Goal: Navigation & Orientation: Find specific page/section

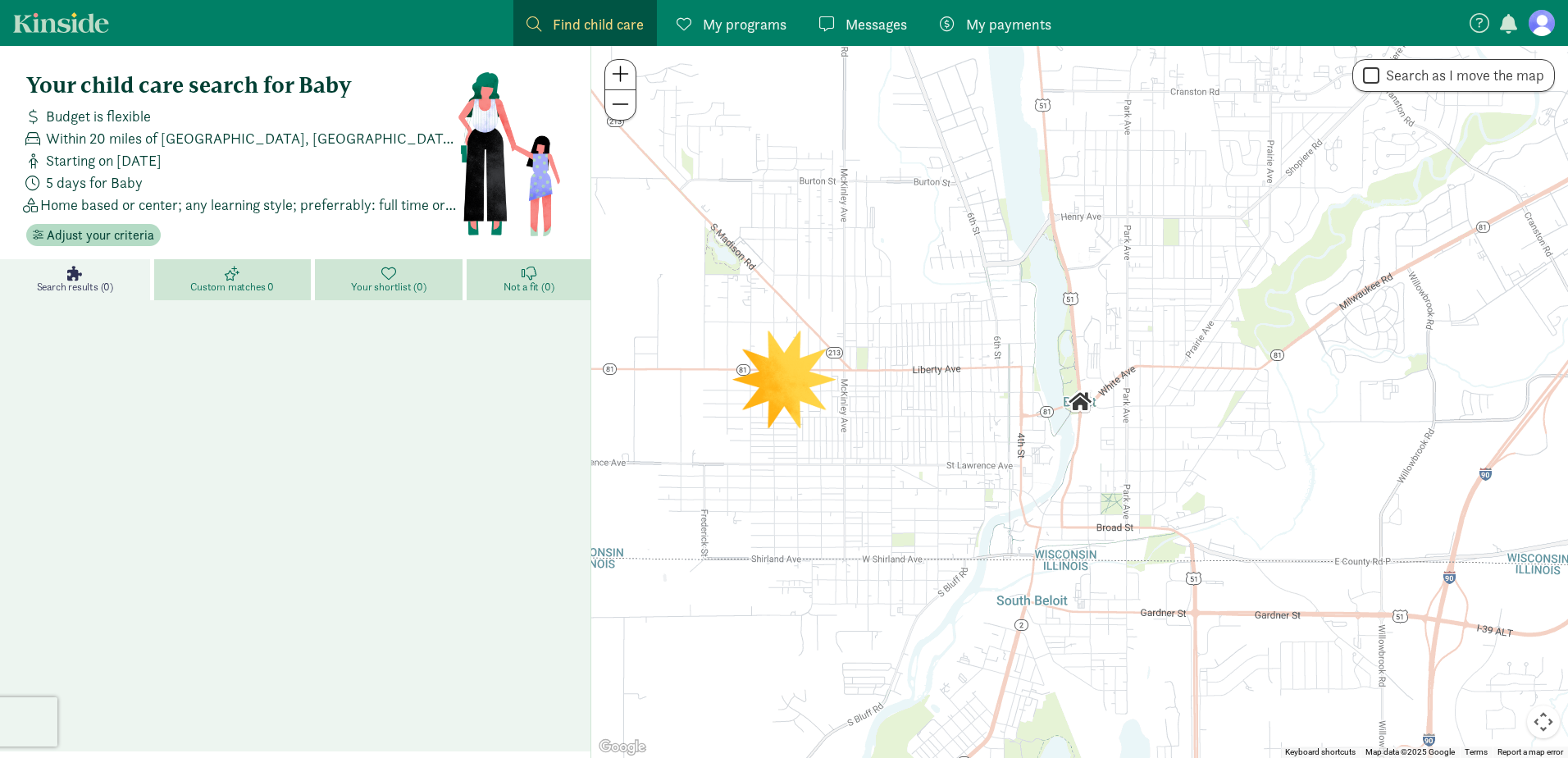
click at [765, 28] on span "My programs" at bounding box center [744, 24] width 83 height 22
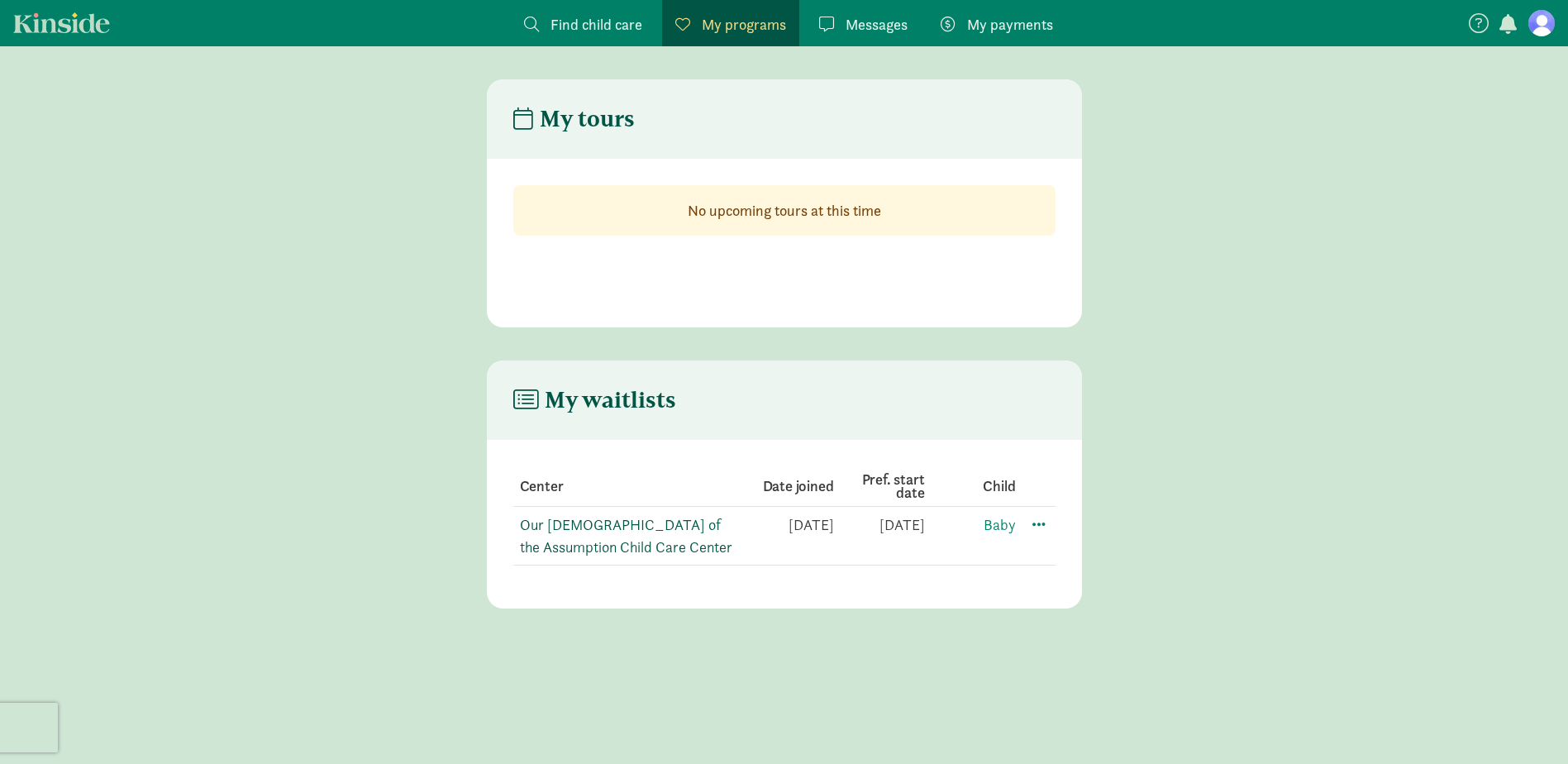
click at [635, 521] on link "Our [DEMOGRAPHIC_DATA] of the Assumption Child Care Center" at bounding box center [625, 536] width 212 height 42
